Goal: Find specific page/section

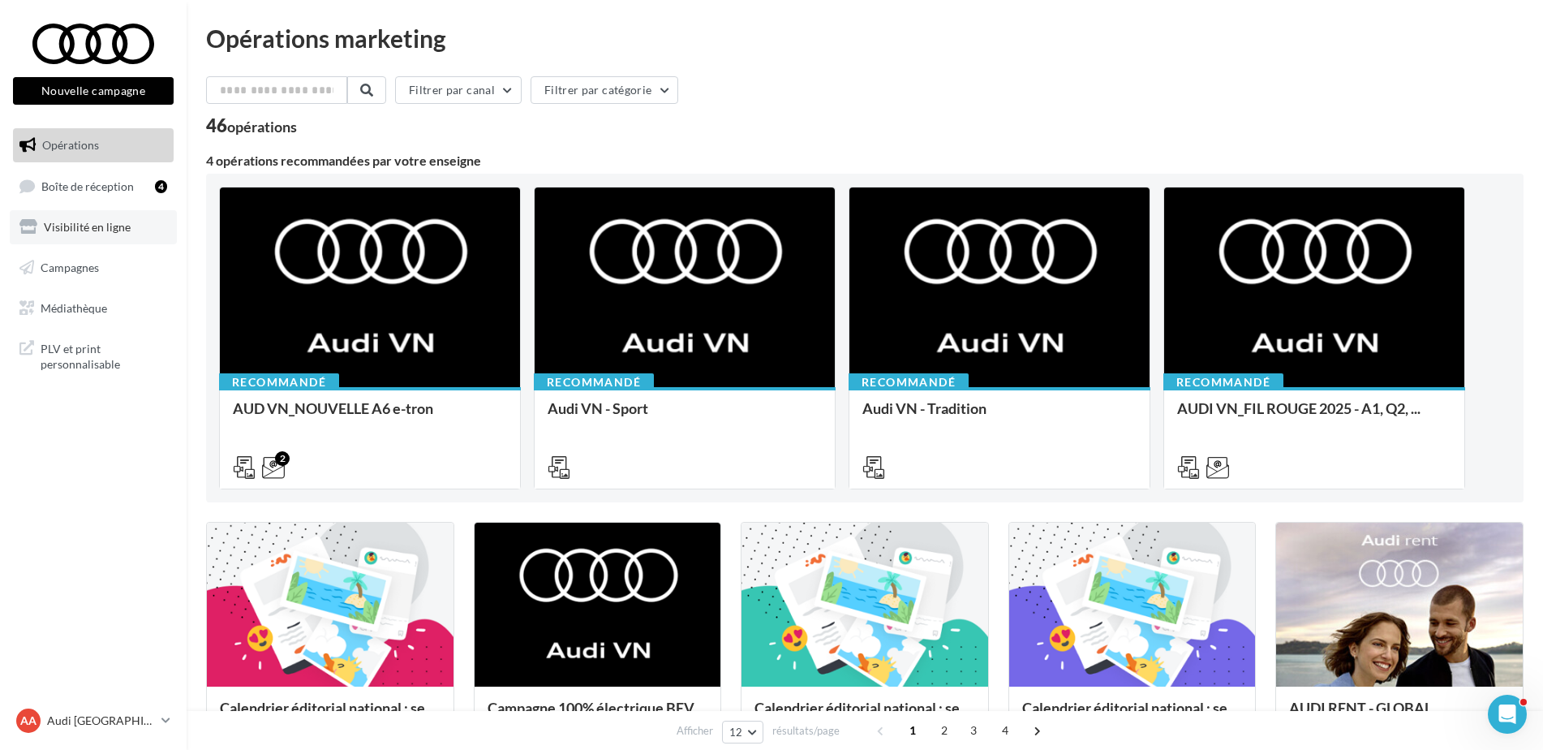
click at [116, 220] on span "Visibilité en ligne" at bounding box center [87, 227] width 87 height 14
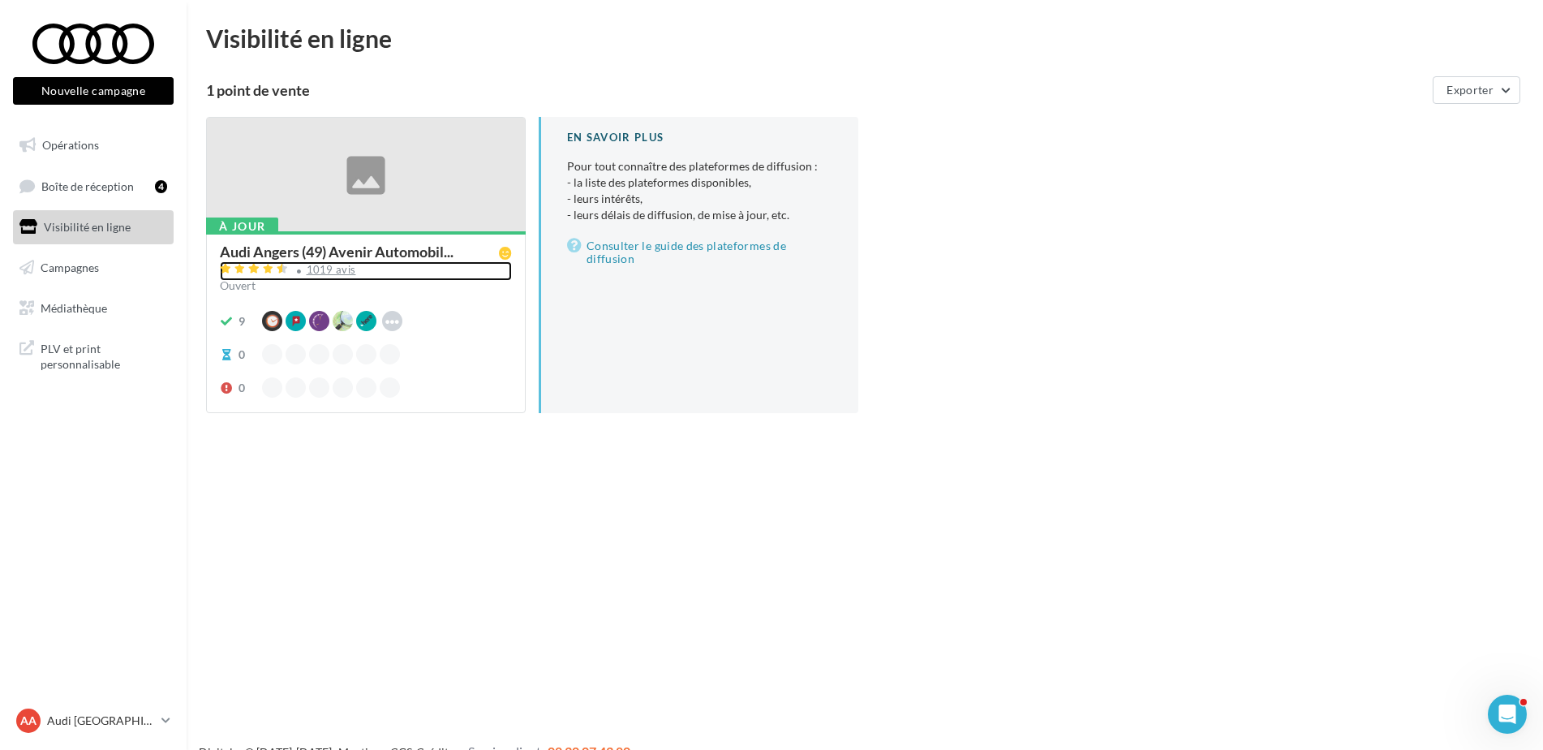
click at [333, 272] on div "1019 avis" at bounding box center [331, 269] width 49 height 11
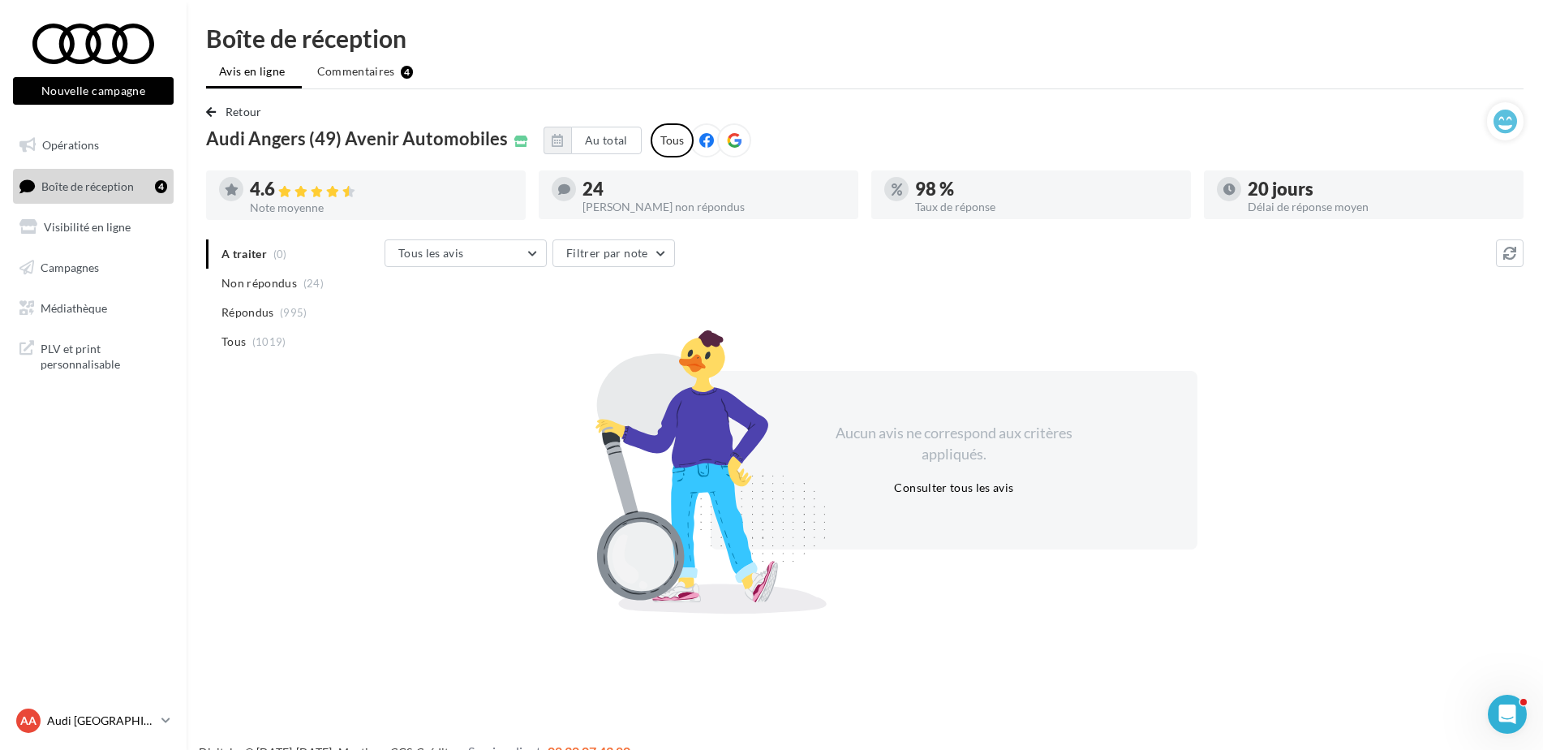
click at [123, 727] on p "Audi [GEOGRAPHIC_DATA]" at bounding box center [101, 720] width 108 height 16
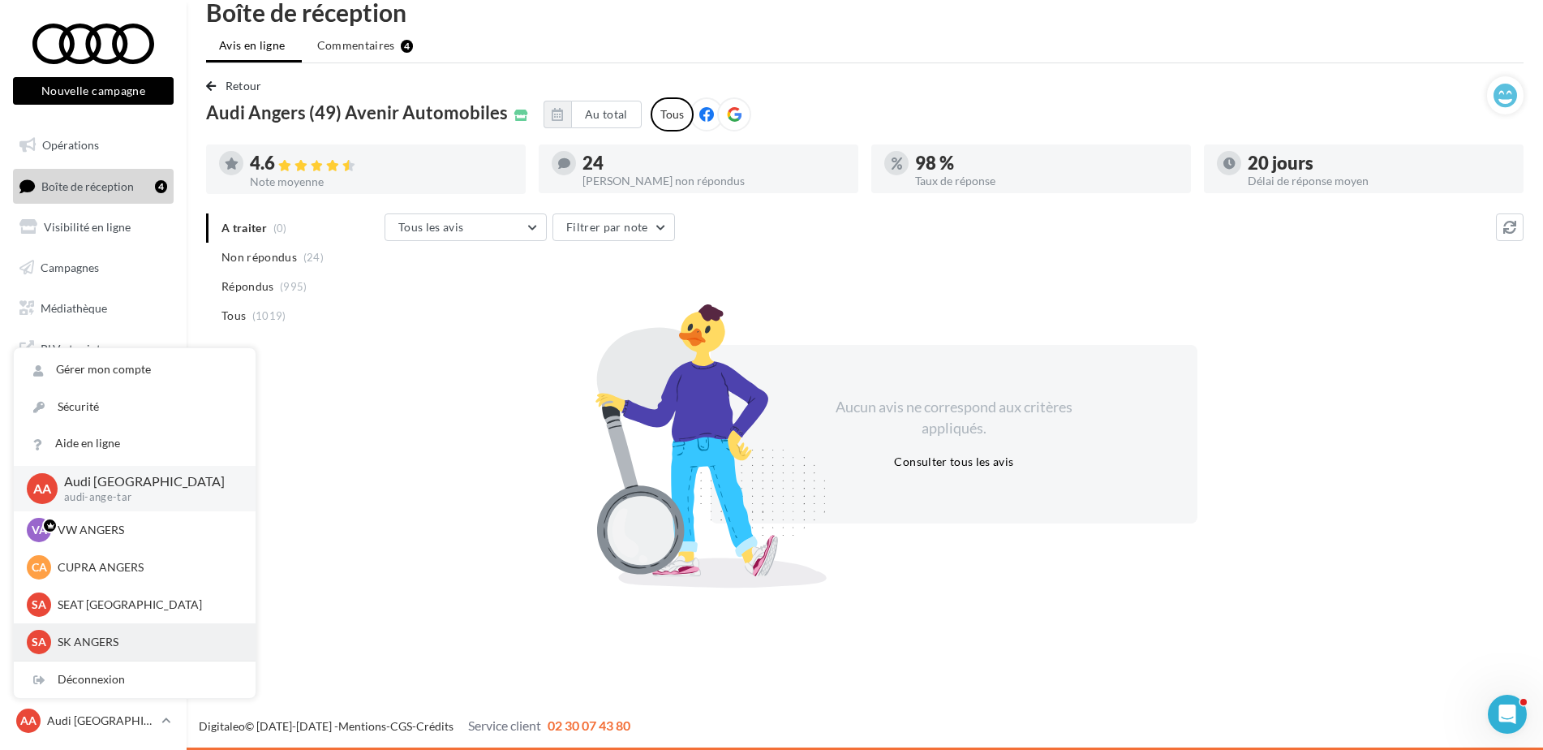
scroll to position [149, 0]
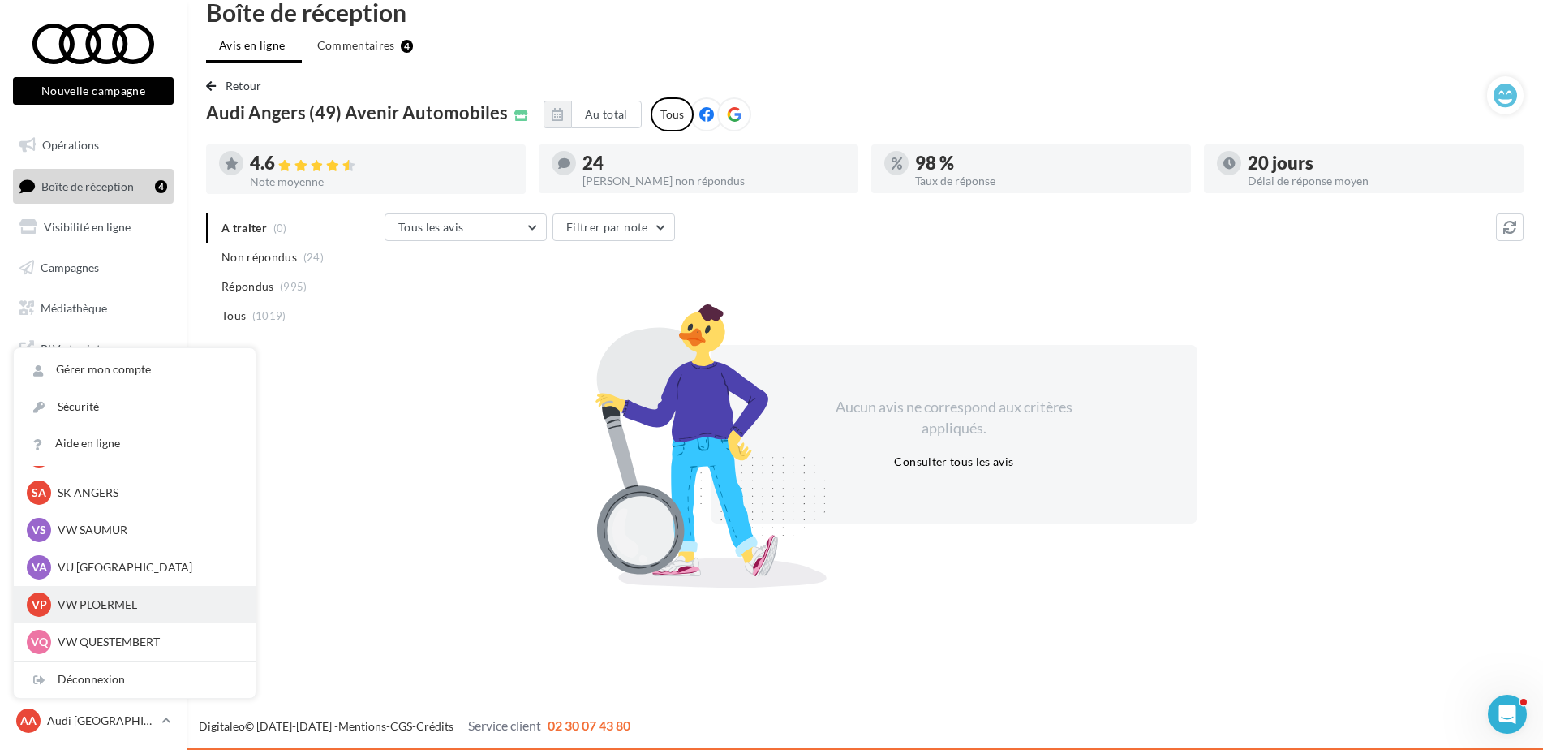
click at [120, 603] on p "VW PLOERMEL" at bounding box center [147, 604] width 178 height 16
